Goal: Transaction & Acquisition: Purchase product/service

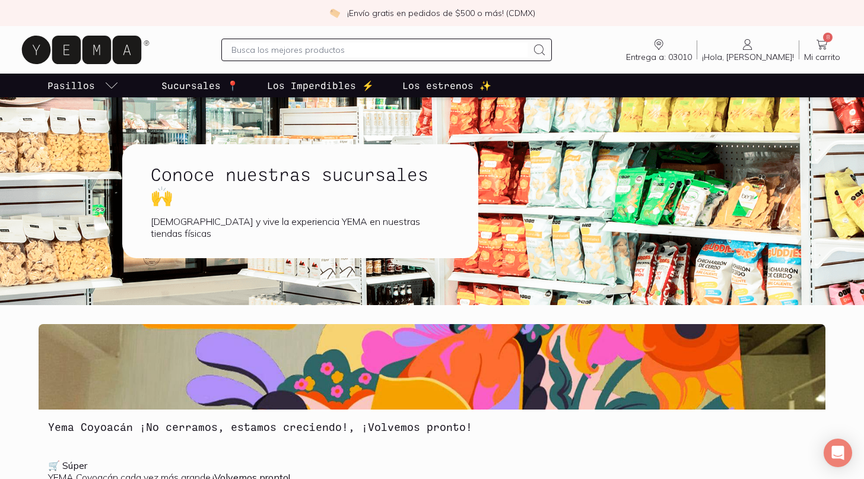
click at [830, 34] on span "8" at bounding box center [827, 37] width 9 height 9
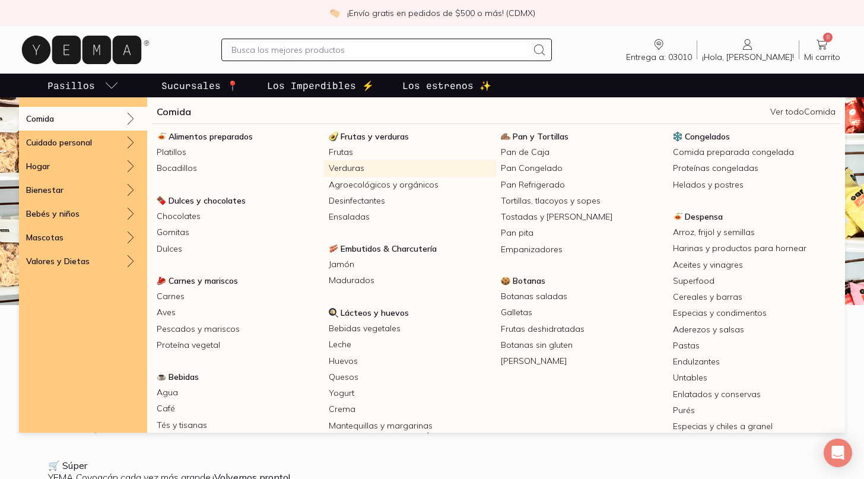
click at [348, 170] on link "Verduras" at bounding box center [410, 168] width 172 height 16
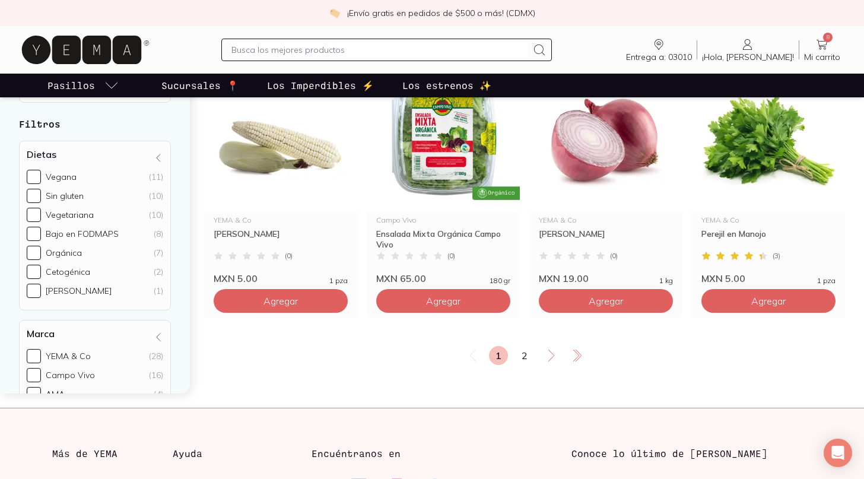
scroll to position [2068, 0]
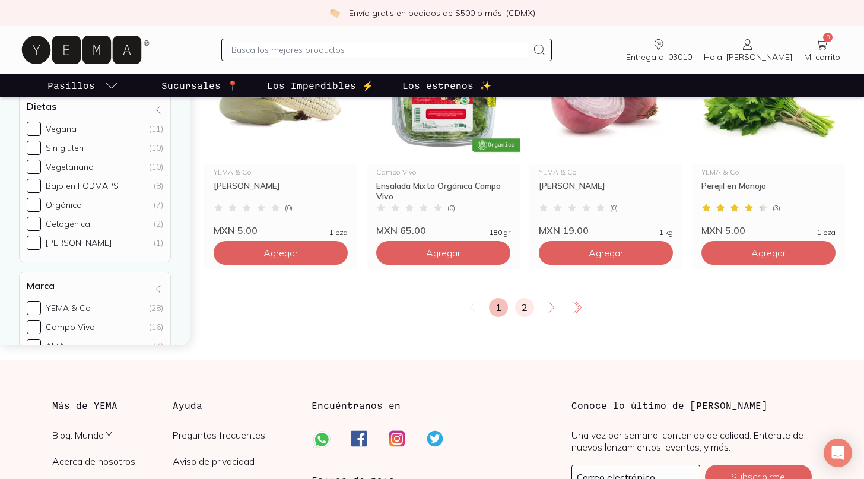
click at [525, 310] on link "2" at bounding box center [524, 307] width 19 height 19
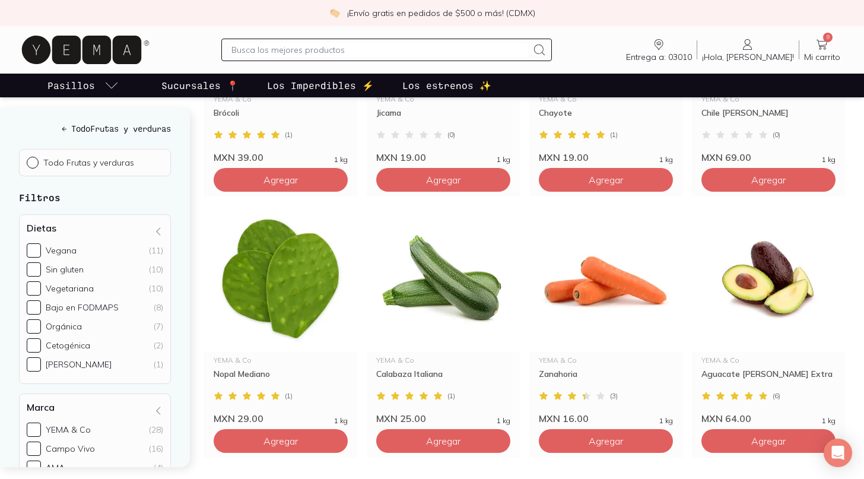
scroll to position [584, 0]
